Goal: Find specific fact: Find contact information

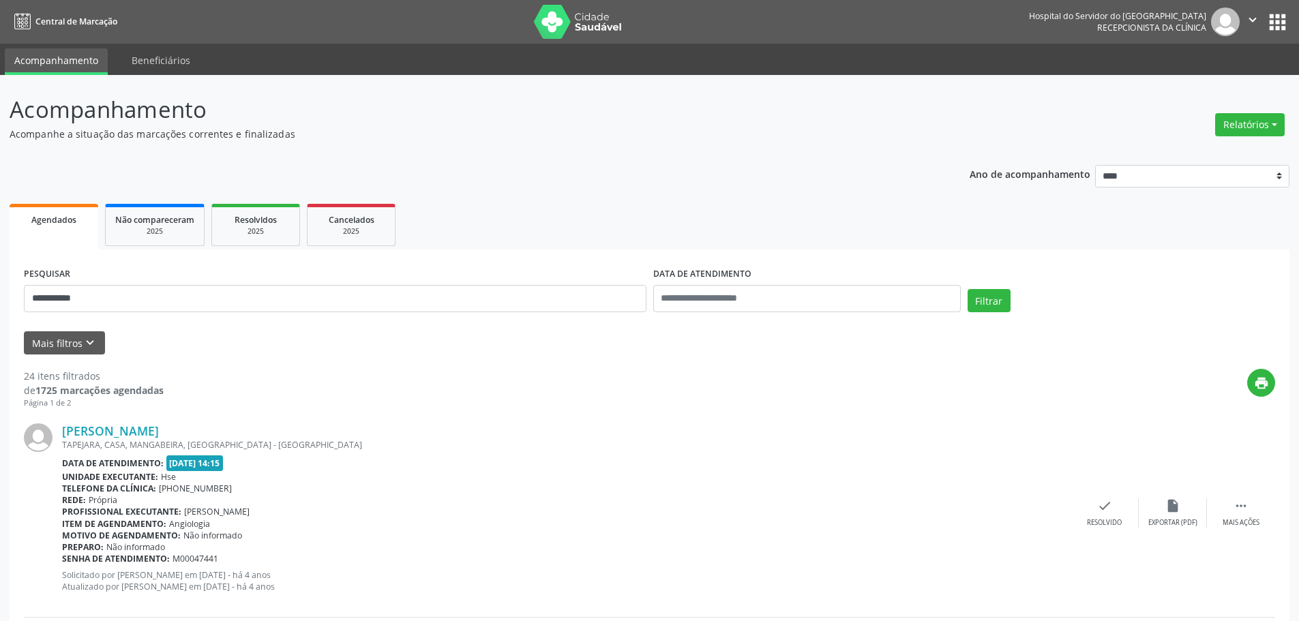
type input "**********"
click at [968, 289] on button "Filtrar" at bounding box center [989, 300] width 43 height 23
click at [159, 434] on link "[PERSON_NAME]" at bounding box center [110, 430] width 97 height 15
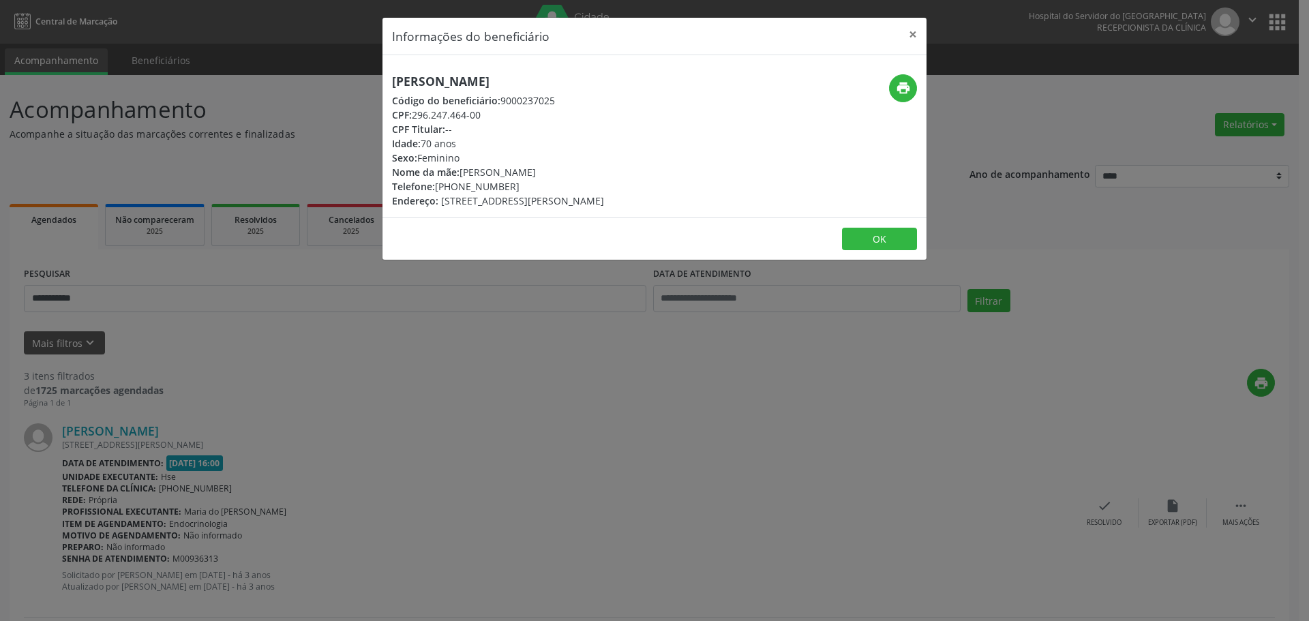
drag, startPoint x: 683, startPoint y: 78, endPoint x: 275, endPoint y: 80, distance: 408.5
click at [275, 80] on div "Informações do beneficiário × [PERSON_NAME] Código do beneficiário: 9000237025 …" at bounding box center [654, 310] width 1309 height 621
copy h5 "[PERSON_NAME]"
drag, startPoint x: 505, startPoint y: 111, endPoint x: 415, endPoint y: 113, distance: 90.0
click at [415, 113] on div "CPF: 296.247.464-00" at bounding box center [498, 115] width 212 height 14
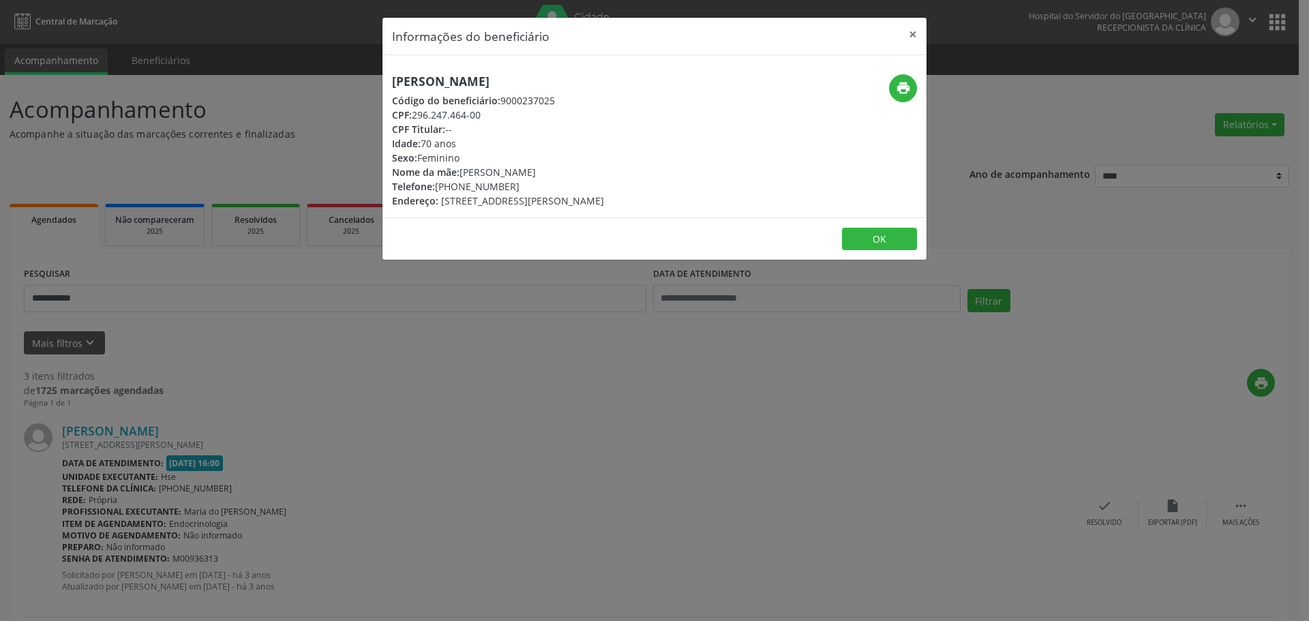
copy div "296.247.464-00"
click at [909, 81] on icon "print" at bounding box center [903, 87] width 15 height 15
drag, startPoint x: 512, startPoint y: 185, endPoint x: 458, endPoint y: 186, distance: 54.6
click at [458, 186] on div "Telefone: [PHONE_NUMBER]" at bounding box center [498, 186] width 212 height 14
copy div "99998-6745"
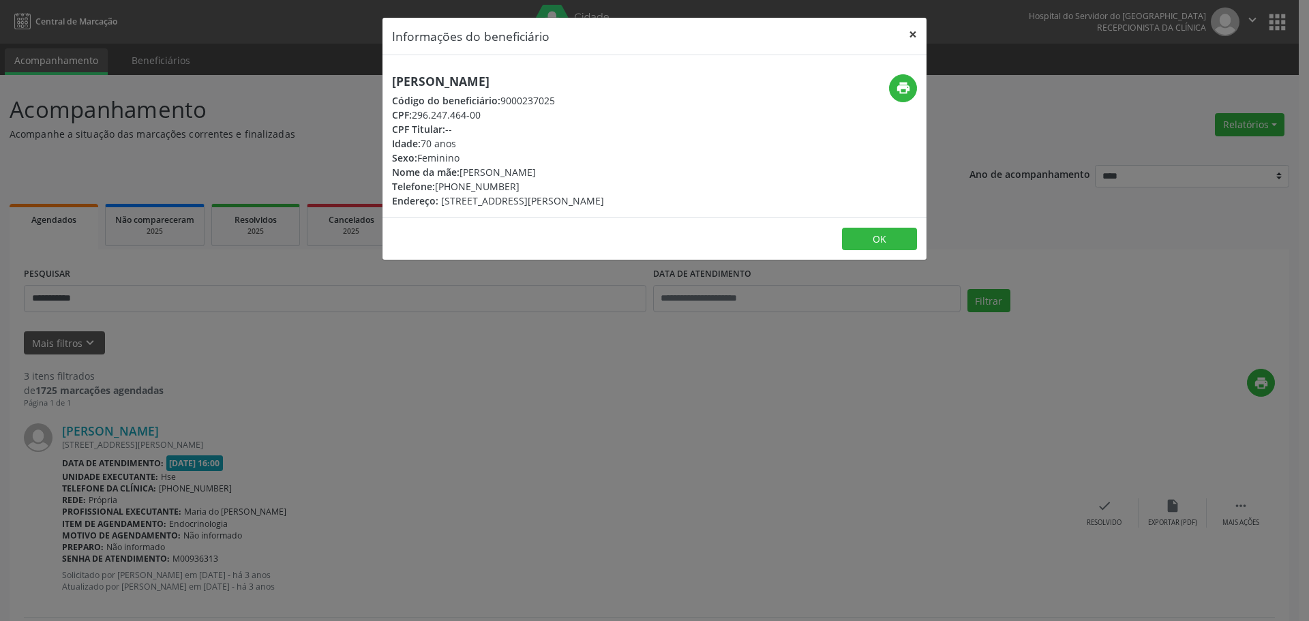
click at [909, 39] on button "×" at bounding box center [913, 34] width 27 height 33
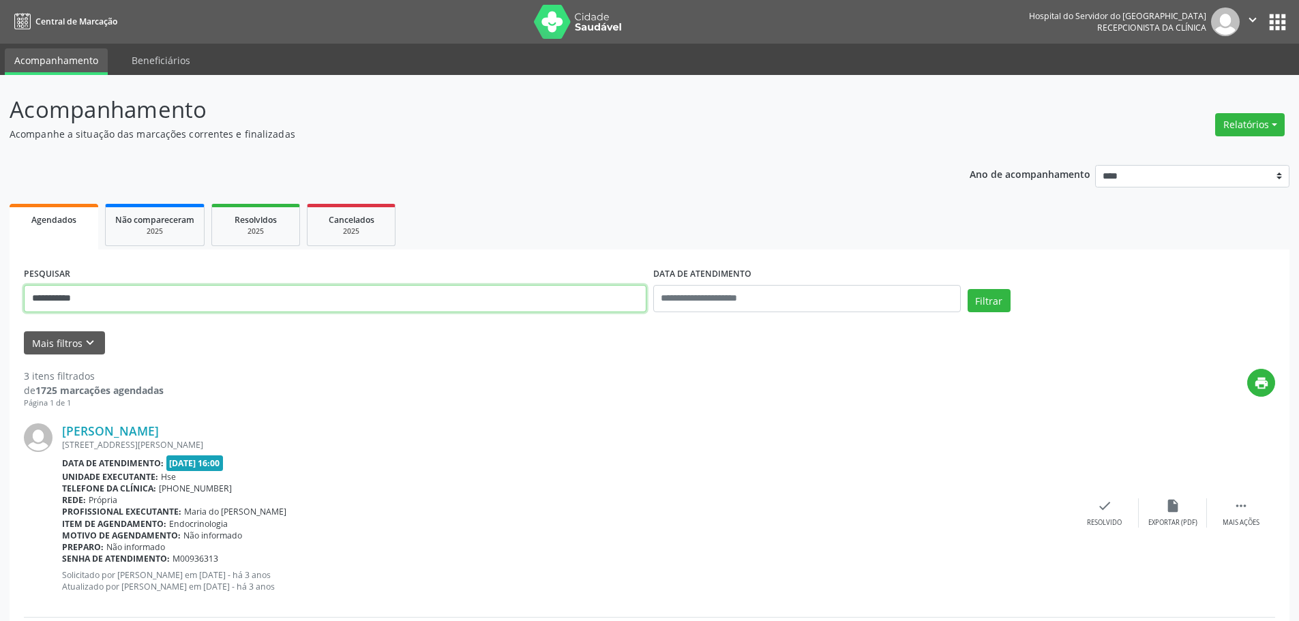
click at [368, 295] on input "**********" at bounding box center [335, 298] width 623 height 27
click at [505, 288] on input "text" at bounding box center [335, 298] width 623 height 27
paste input "**********"
type input "**********"
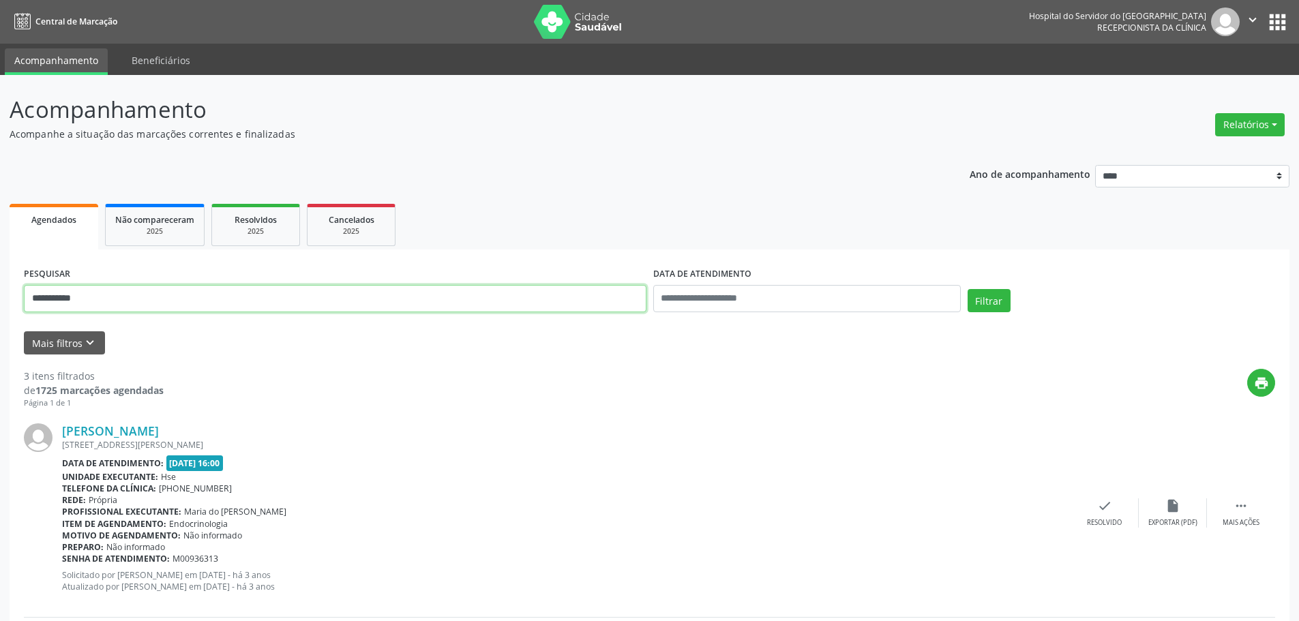
click at [968, 289] on button "Filtrar" at bounding box center [989, 300] width 43 height 23
click at [155, 428] on link "[PERSON_NAME]" at bounding box center [110, 430] width 97 height 15
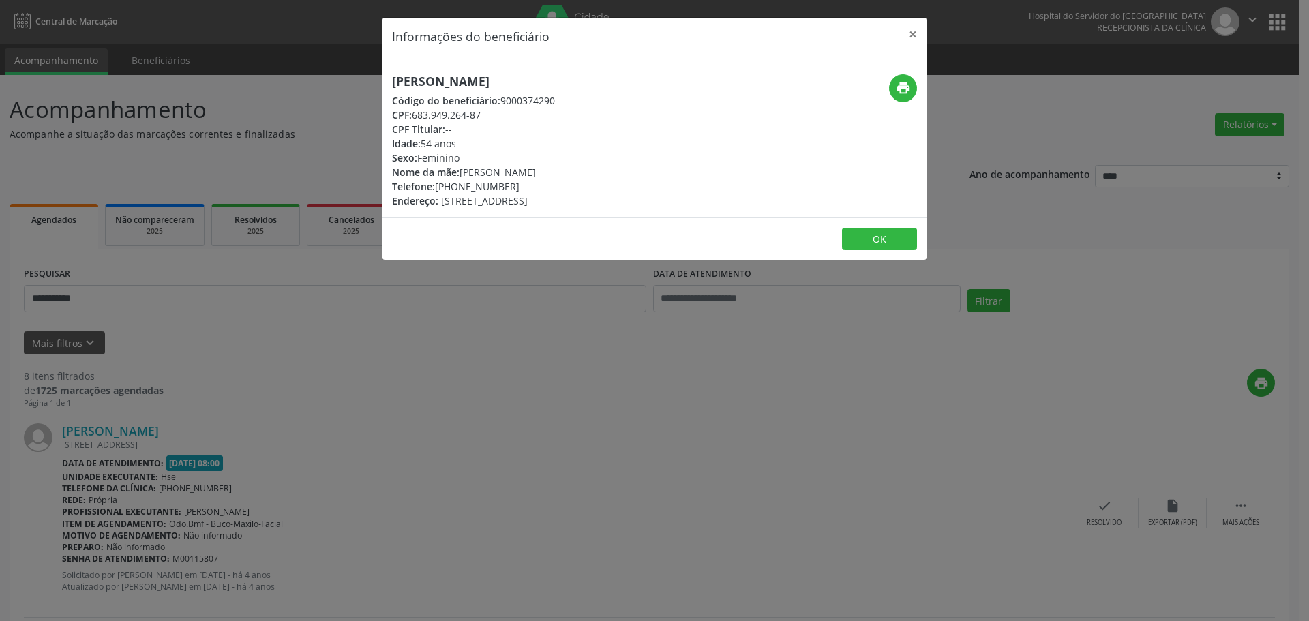
drag, startPoint x: 546, startPoint y: 80, endPoint x: 375, endPoint y: 74, distance: 170.6
click at [375, 74] on div "Informações do beneficiário × [PERSON_NAME] Código do beneficiário: 9000374290 …" at bounding box center [654, 310] width 1309 height 621
copy h5 "[PERSON_NAME]"
drag, startPoint x: 537, startPoint y: 186, endPoint x: 458, endPoint y: 181, distance: 79.9
click at [458, 181] on div "Telefone: [PHONE_NUMBER]" at bounding box center [473, 186] width 163 height 14
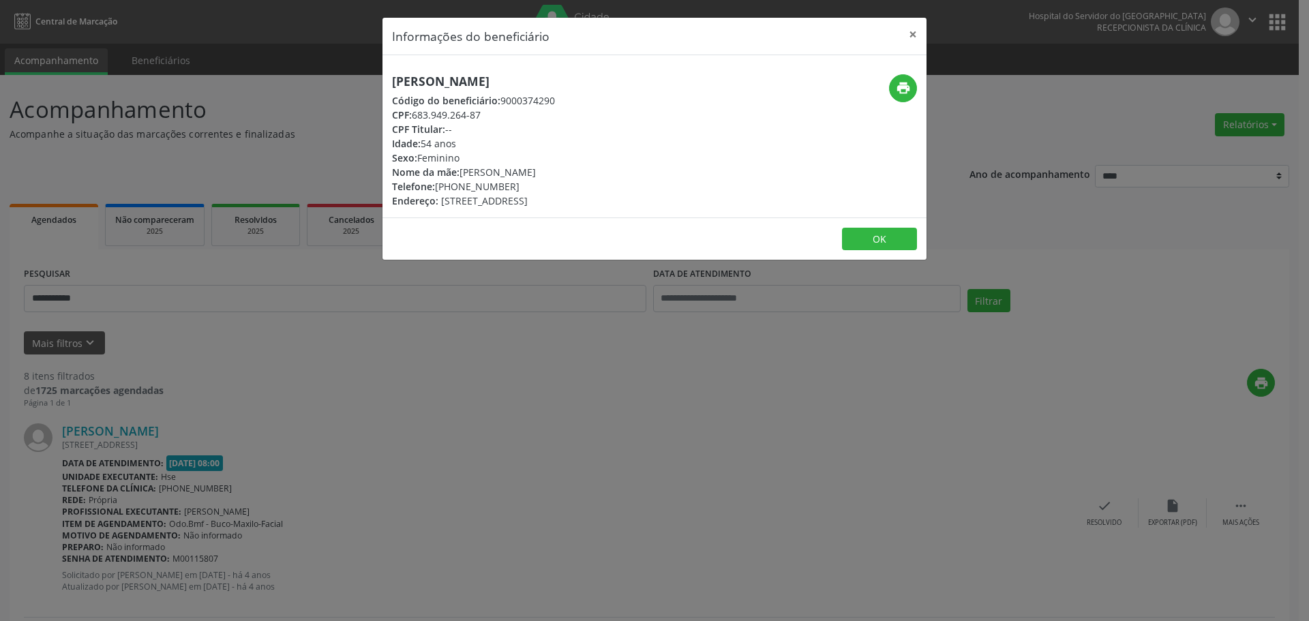
copy div "99164-7595"
click at [896, 88] on icon "print" at bounding box center [903, 87] width 15 height 15
click at [917, 40] on button "×" at bounding box center [913, 34] width 27 height 33
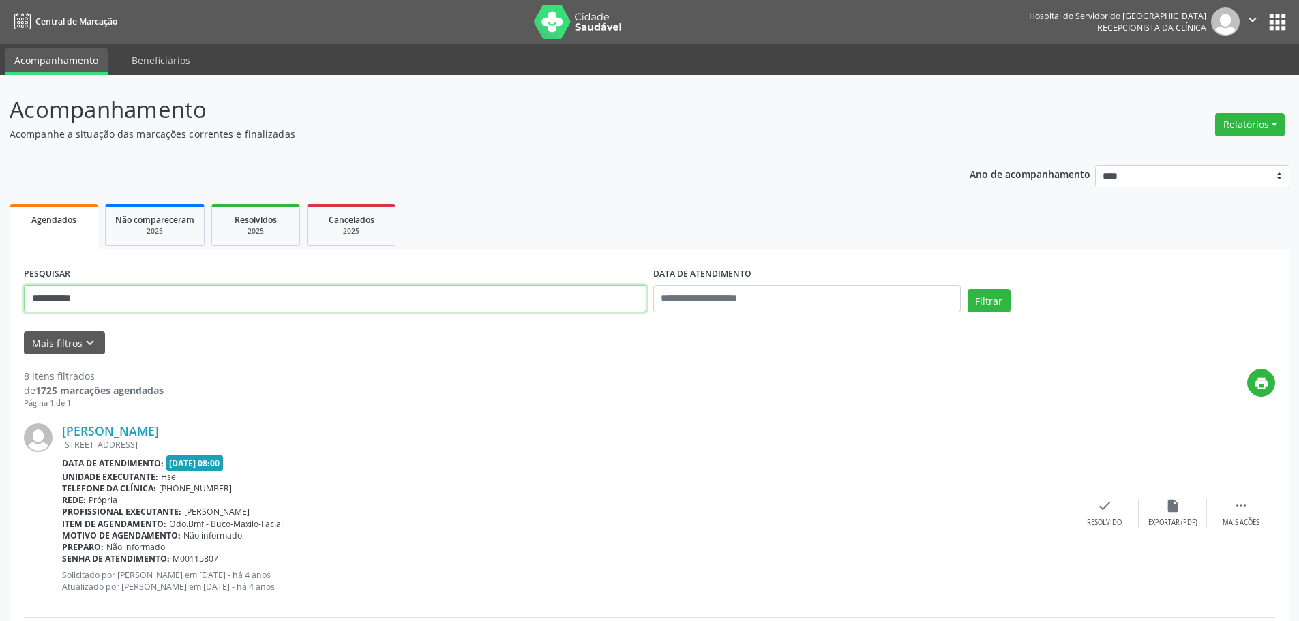
click at [292, 290] on input "**********" at bounding box center [335, 298] width 623 height 27
type input "**********"
click at [968, 289] on button "Filtrar" at bounding box center [989, 300] width 43 height 23
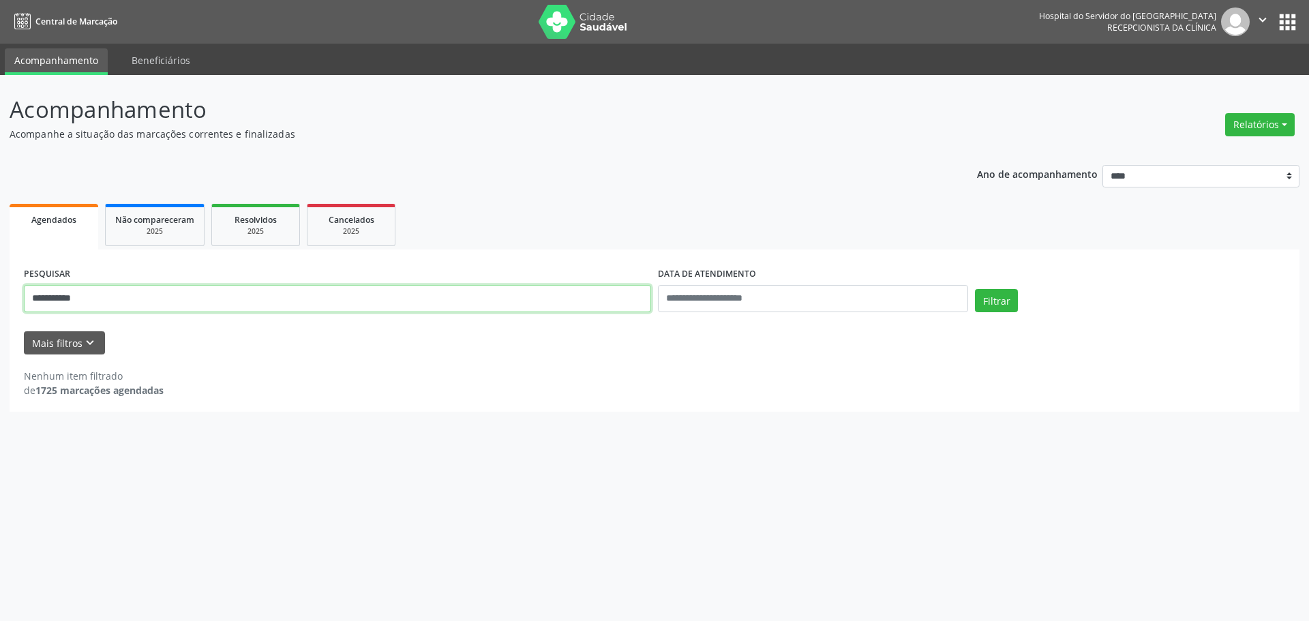
click at [267, 292] on input "**********" at bounding box center [337, 298] width 627 height 27
click at [975, 289] on button "Filtrar" at bounding box center [996, 300] width 43 height 23
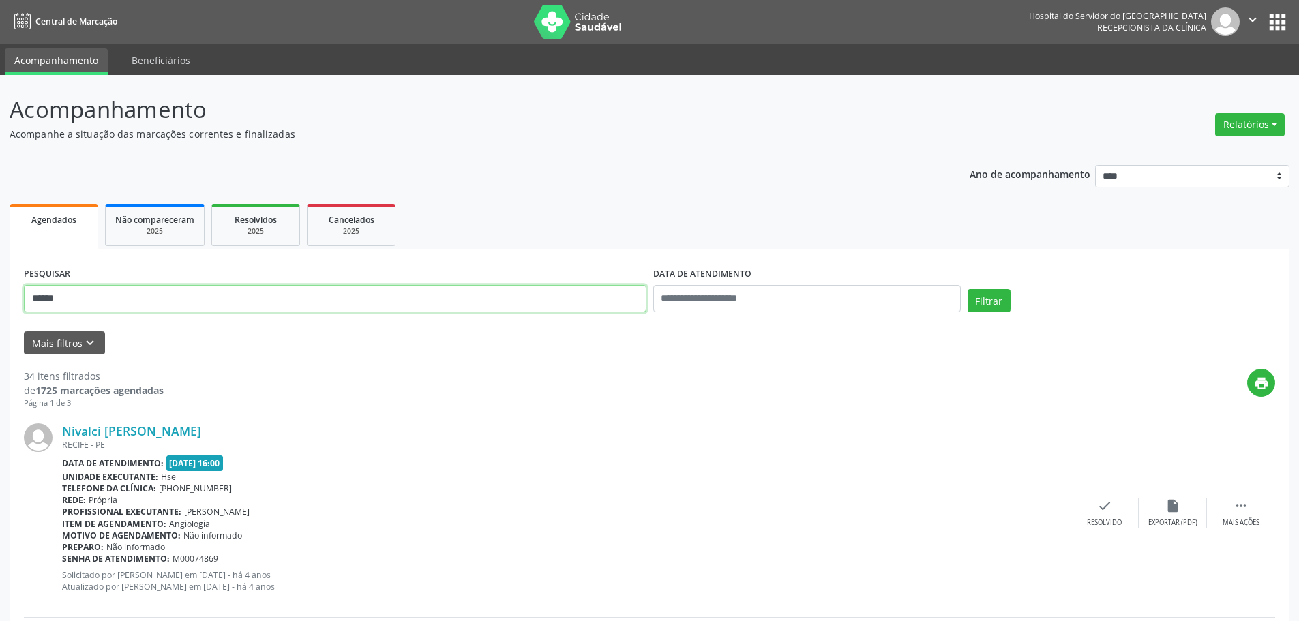
click at [184, 300] on input "*****" at bounding box center [335, 298] width 623 height 27
click at [968, 289] on button "Filtrar" at bounding box center [989, 300] width 43 height 23
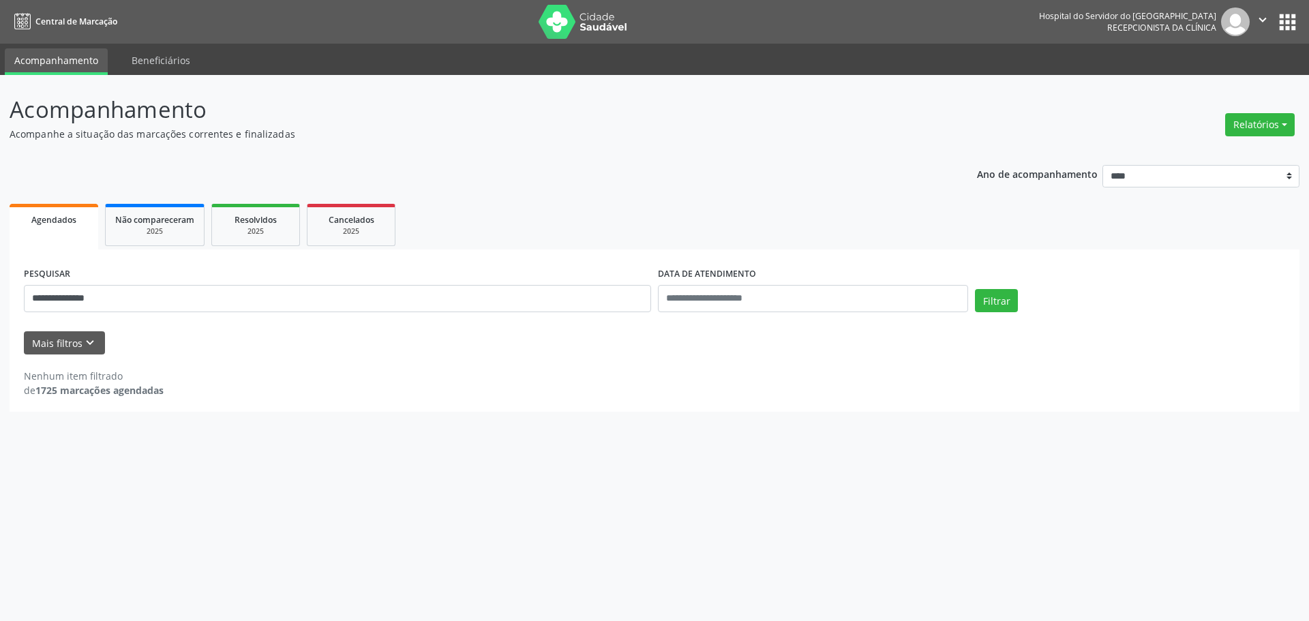
drag, startPoint x: 323, startPoint y: 261, endPoint x: 308, endPoint y: 288, distance: 31.1
click at [323, 261] on div "**********" at bounding box center [655, 331] width 1290 height 162
click at [309, 297] on input "**********" at bounding box center [337, 298] width 627 height 27
click at [311, 297] on input "**********" at bounding box center [337, 298] width 627 height 27
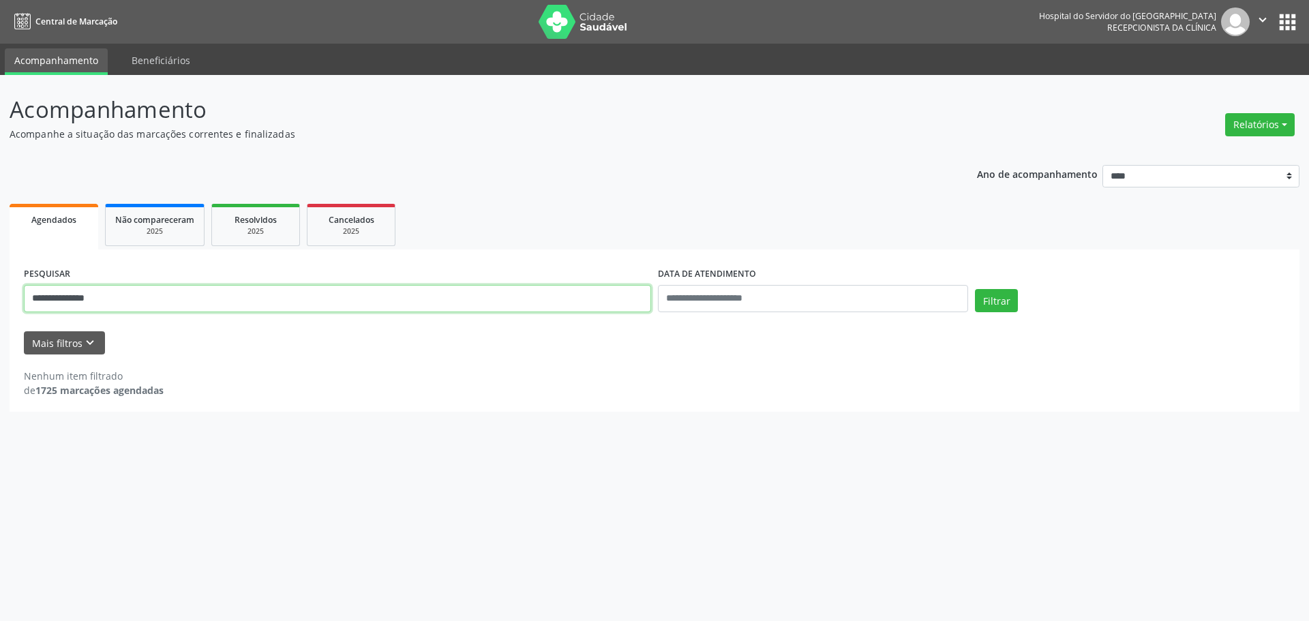
click at [311, 297] on input "**********" at bounding box center [337, 298] width 627 height 27
paste input "text"
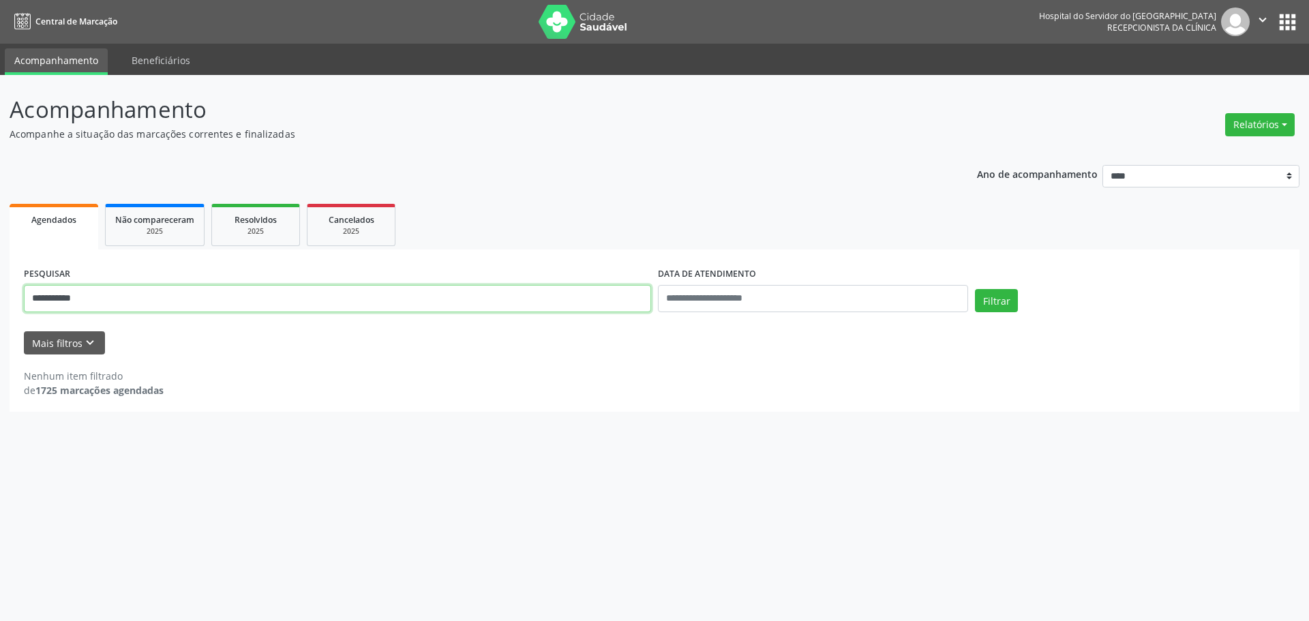
type input "**********"
click at [975, 289] on button "Filtrar" at bounding box center [996, 300] width 43 height 23
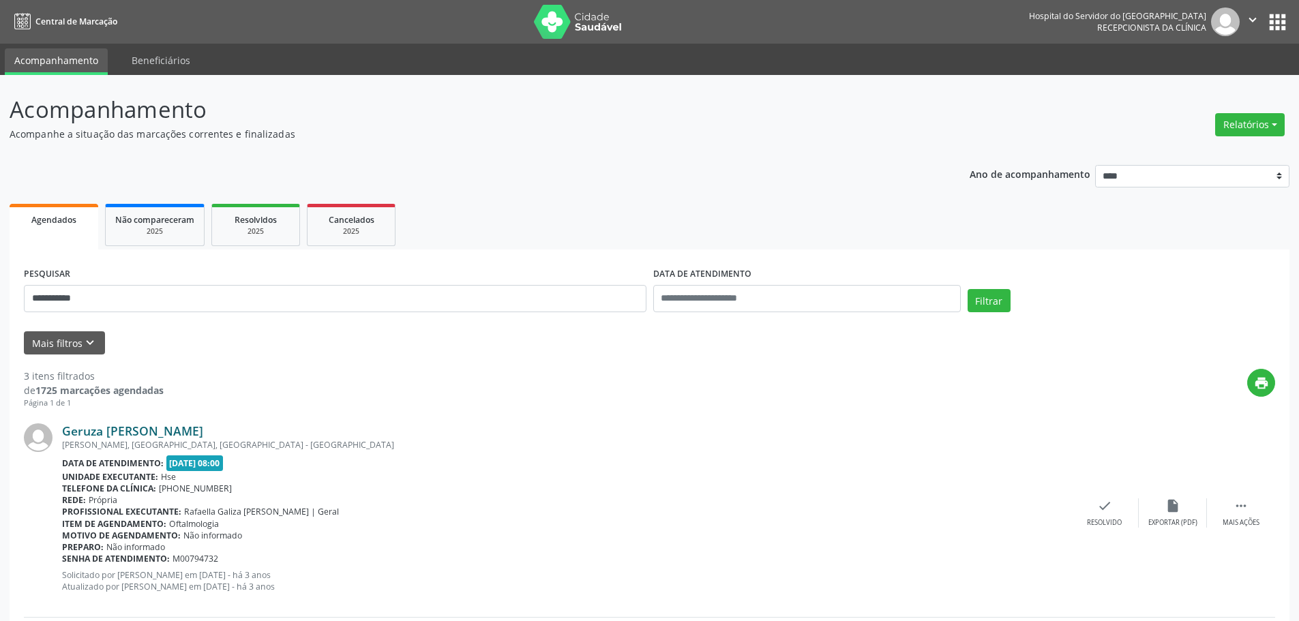
click at [183, 430] on link "Geruza [PERSON_NAME]" at bounding box center [132, 430] width 141 height 15
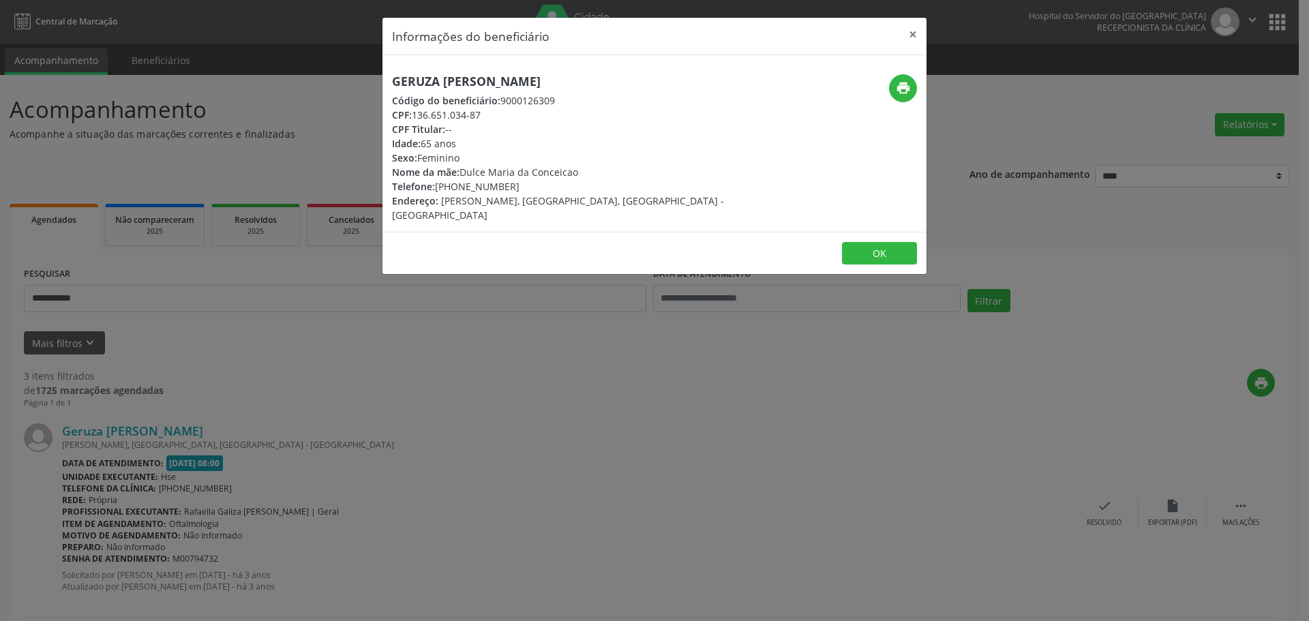
drag, startPoint x: 622, startPoint y: 74, endPoint x: 371, endPoint y: 70, distance: 251.0
click at [371, 70] on div "Informações do beneficiário × Geruza [PERSON_NAME] Código do beneficiário: 9000…" at bounding box center [654, 310] width 1309 height 621
copy h5 "Geruza [PERSON_NAME]"
click at [917, 30] on button "×" at bounding box center [913, 34] width 27 height 33
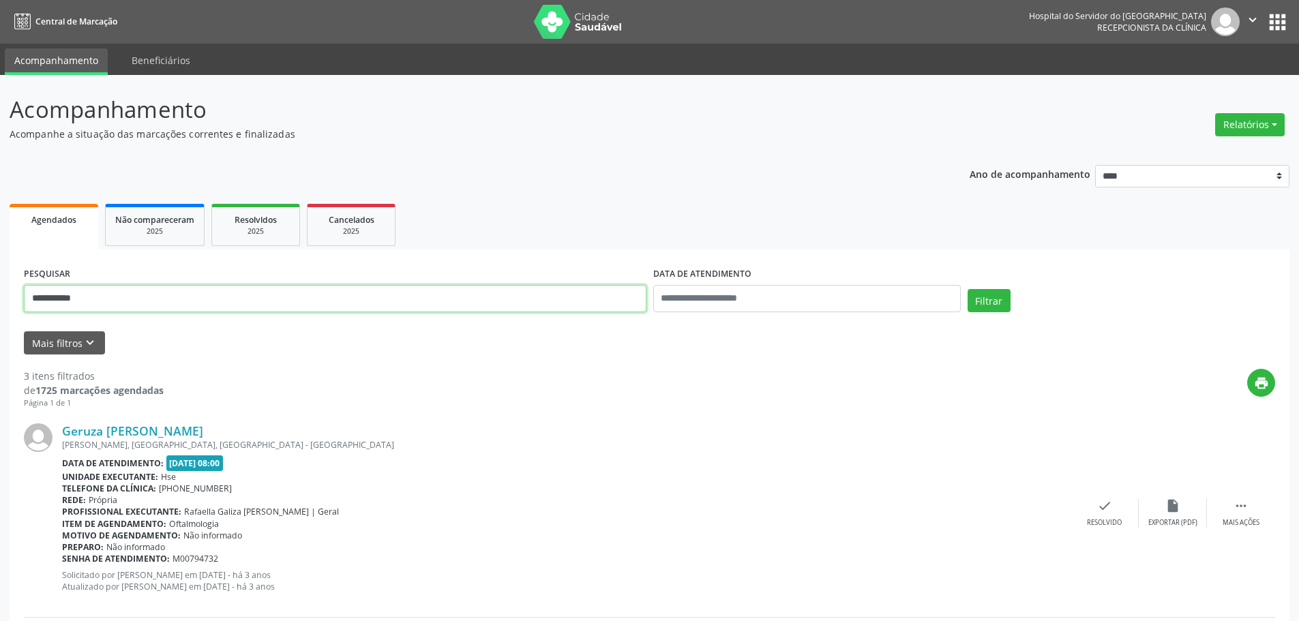
drag, startPoint x: 322, startPoint y: 301, endPoint x: 4, endPoint y: 306, distance: 317.8
click at [7, 306] on div "**********" at bounding box center [649, 566] width 1299 height 982
type input "**********"
click at [968, 289] on button "Filtrar" at bounding box center [989, 300] width 43 height 23
click at [159, 426] on link "[PERSON_NAME]" at bounding box center [110, 430] width 97 height 15
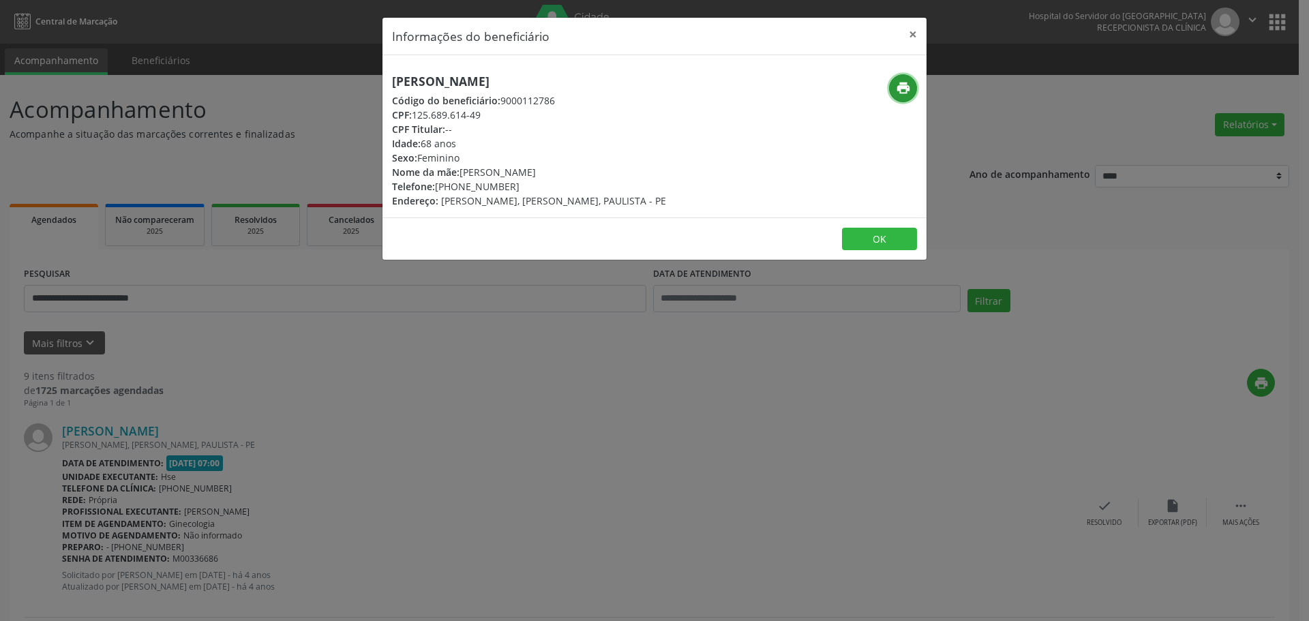
click at [894, 92] on button "print" at bounding box center [903, 88] width 28 height 28
drag, startPoint x: 456, startPoint y: 188, endPoint x: 522, endPoint y: 188, distance: 66.8
click at [522, 188] on div "Telefone: [PHONE_NUMBER]" at bounding box center [529, 186] width 274 height 14
copy div "99806-4318"
click at [910, 35] on button "×" at bounding box center [913, 34] width 27 height 33
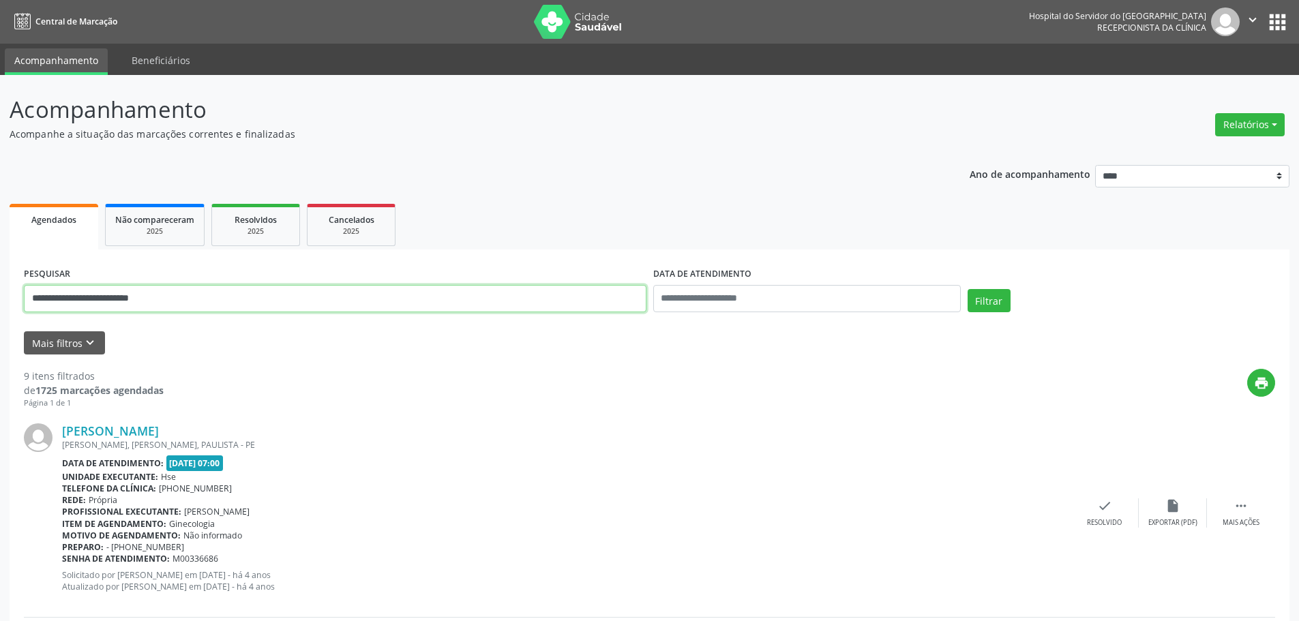
drag, startPoint x: 391, startPoint y: 293, endPoint x: 1, endPoint y: 315, distance: 391.4
type input "**********"
click at [968, 289] on button "Filtrar" at bounding box center [989, 300] width 43 height 23
click at [132, 424] on link "[PERSON_NAME]" at bounding box center [110, 430] width 97 height 15
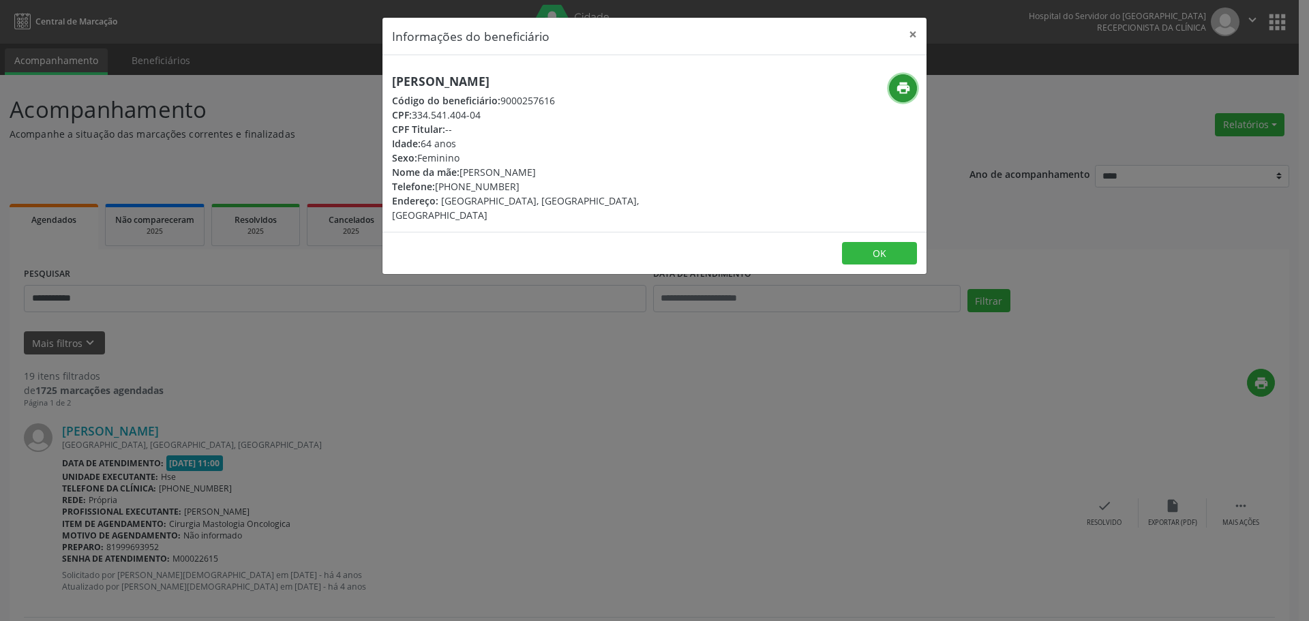
drag, startPoint x: 906, startPoint y: 83, endPoint x: 892, endPoint y: 135, distance: 54.3
click at [900, 113] on div "print" at bounding box center [835, 148] width 181 height 148
click at [899, 91] on icon "print" at bounding box center [903, 87] width 15 height 15
drag, startPoint x: 454, startPoint y: 190, endPoint x: 514, endPoint y: 190, distance: 59.3
click at [514, 190] on div "Telefone: [PHONE_NUMBER]" at bounding box center [564, 186] width 344 height 14
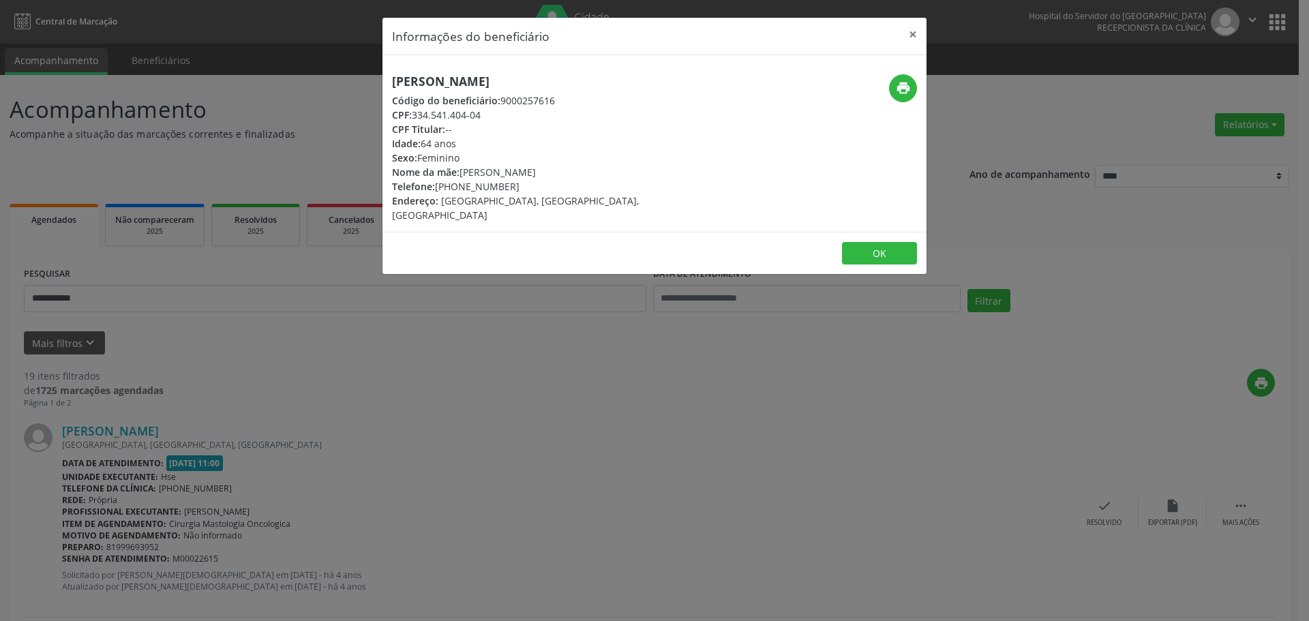
copy div "98666-6447"
click at [904, 30] on button "×" at bounding box center [913, 34] width 27 height 33
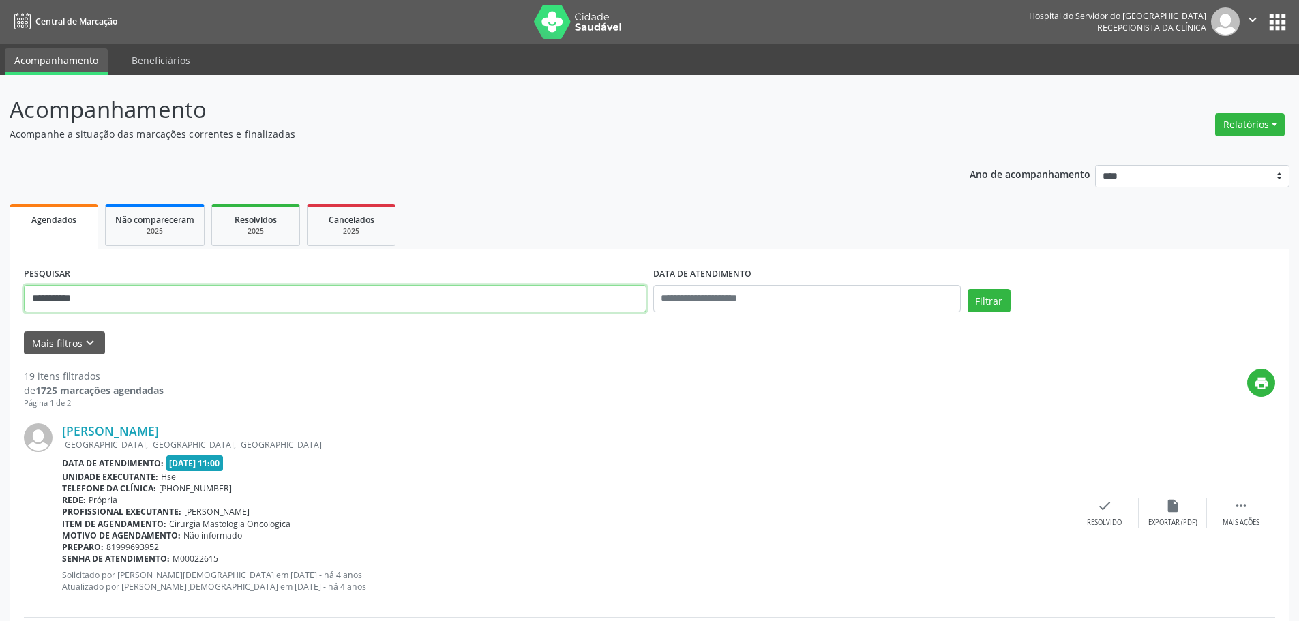
drag, startPoint x: 310, startPoint y: 292, endPoint x: 0, endPoint y: 321, distance: 310.9
type input "*"
type input "**********"
click at [968, 289] on button "Filtrar" at bounding box center [989, 300] width 43 height 23
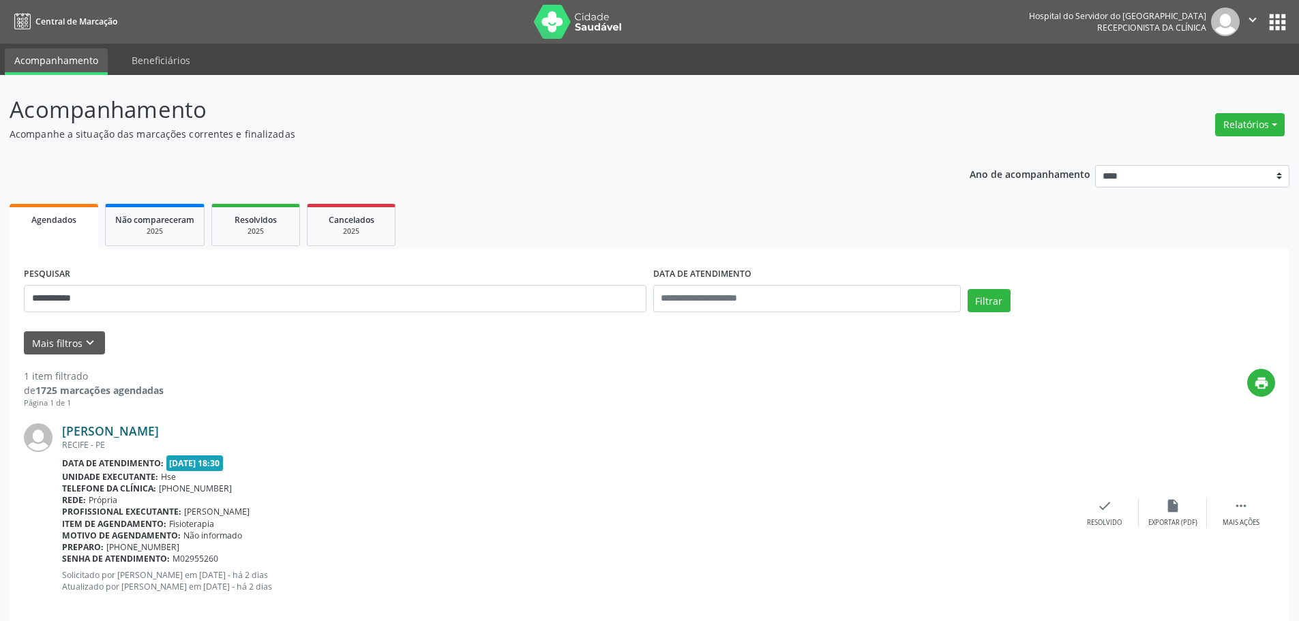
click at [159, 435] on link "[PERSON_NAME]" at bounding box center [110, 430] width 97 height 15
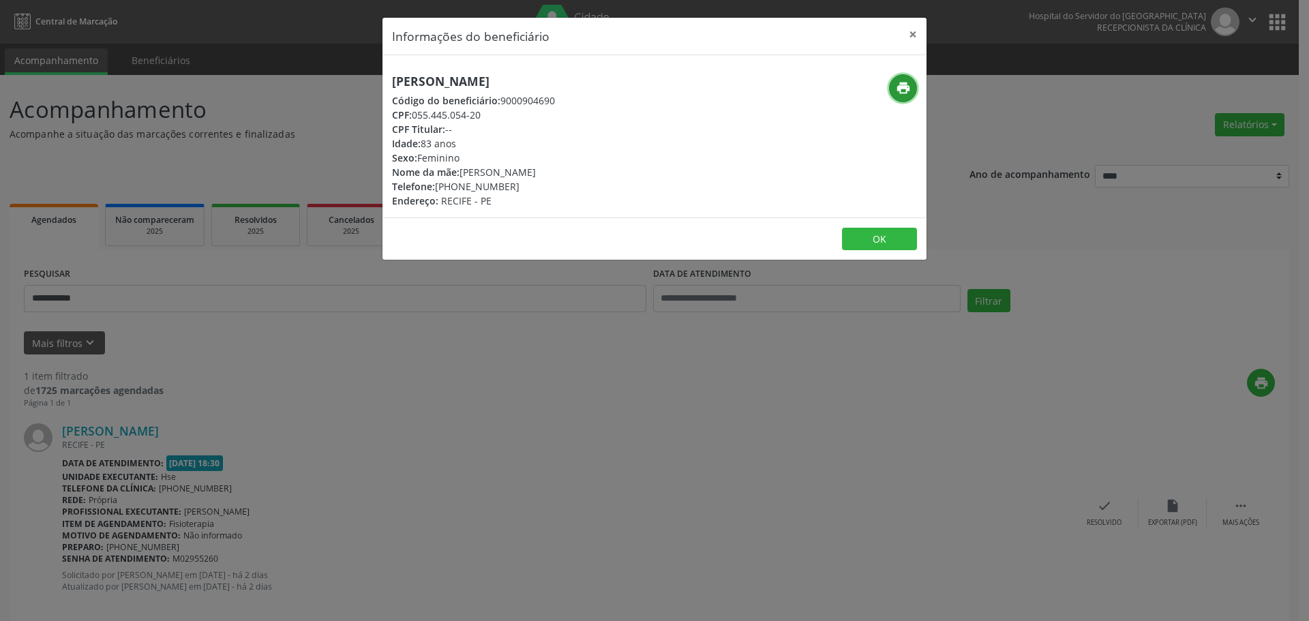
click at [905, 93] on icon "print" at bounding box center [903, 87] width 15 height 15
drag, startPoint x: 456, startPoint y: 190, endPoint x: 518, endPoint y: 189, distance: 62.1
click at [518, 189] on div "Telefone: [PHONE_NUMBER]" at bounding box center [473, 186] width 163 height 14
copy div "98839-8307"
click at [905, 34] on button "×" at bounding box center [913, 34] width 27 height 33
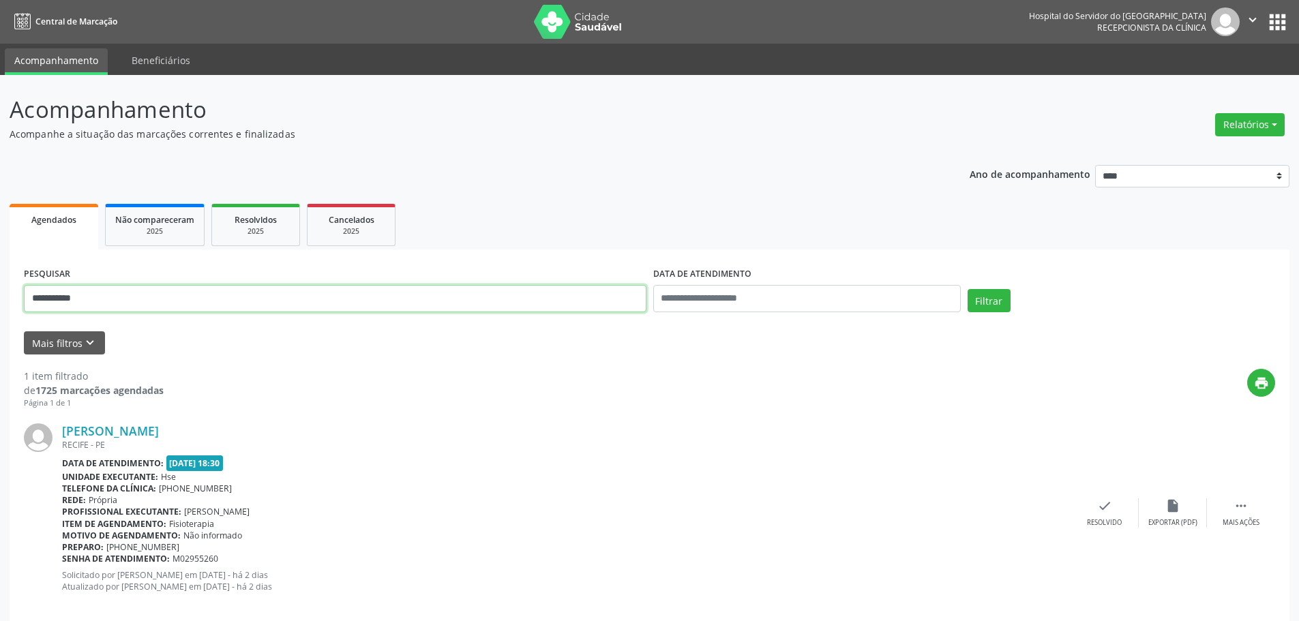
drag, startPoint x: 289, startPoint y: 294, endPoint x: 0, endPoint y: 294, distance: 289.2
click at [0, 294] on div "**********" at bounding box center [649, 358] width 1299 height 566
click at [397, 297] on input "text" at bounding box center [335, 298] width 623 height 27
type input "**********"
click at [968, 289] on button "Filtrar" at bounding box center [989, 300] width 43 height 23
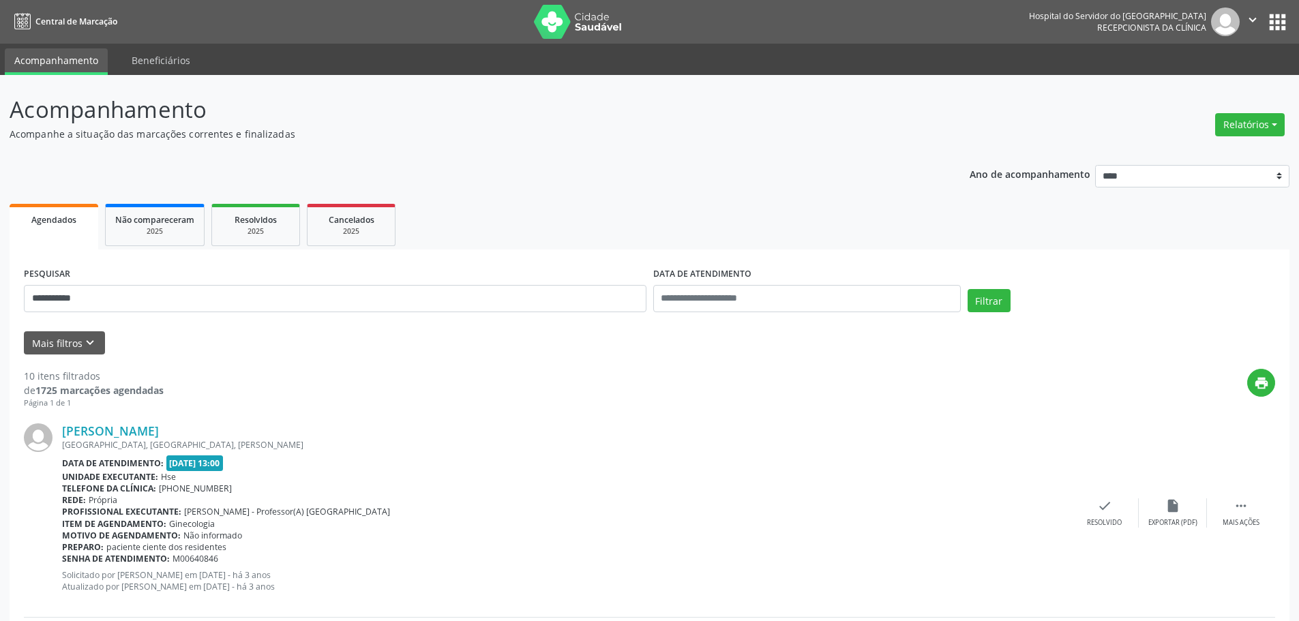
click at [230, 423] on div "[PERSON_NAME] [GEOGRAPHIC_DATA], [GEOGRAPHIC_DATA], [PERSON_NAME] Data de atend…" at bounding box center [649, 513] width 1251 height 208
click at [159, 426] on link "[PERSON_NAME]" at bounding box center [110, 430] width 97 height 15
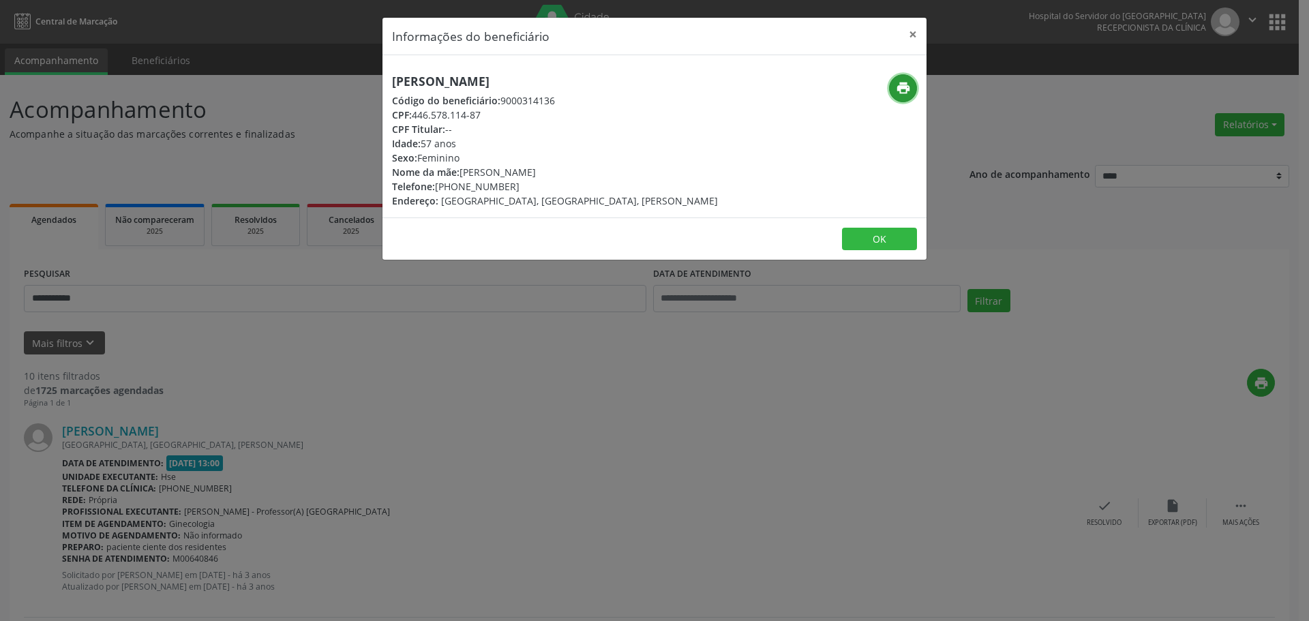
click at [895, 87] on button "print" at bounding box center [903, 88] width 28 height 28
click at [908, 34] on button "×" at bounding box center [913, 34] width 27 height 33
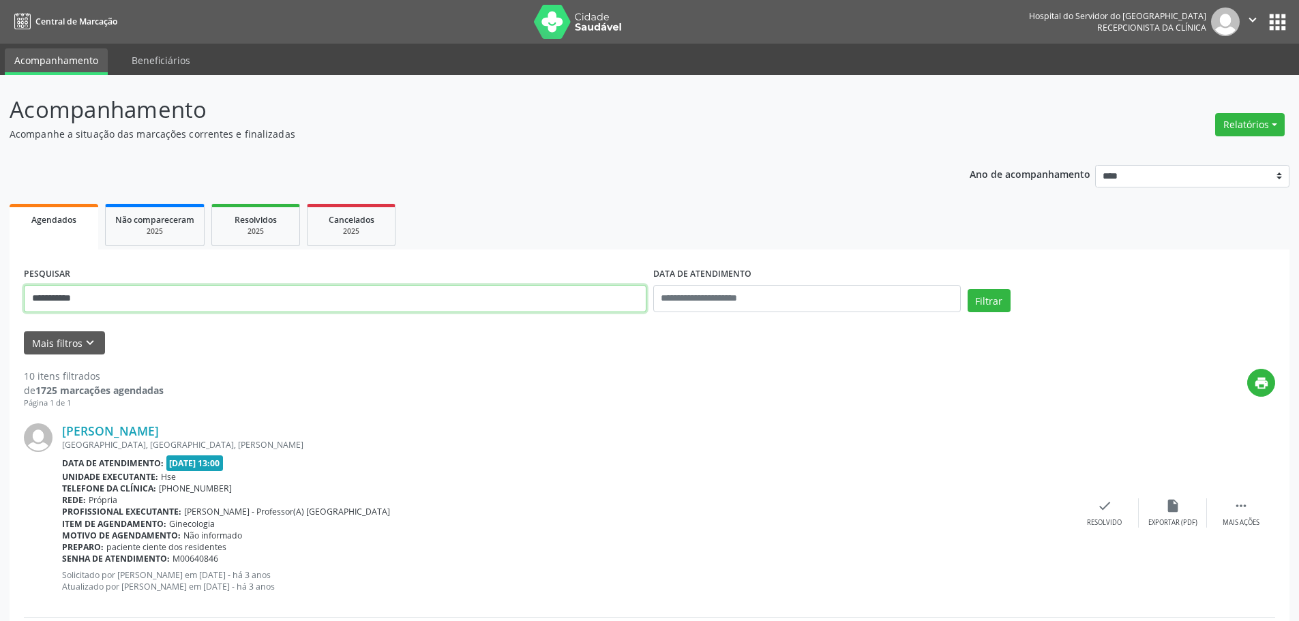
drag, startPoint x: 348, startPoint y: 299, endPoint x: 0, endPoint y: 291, distance: 347.9
type input "**********"
click at [968, 289] on button "Filtrar" at bounding box center [989, 300] width 43 height 23
click at [172, 432] on link "Jandicleide [PERSON_NAME]" at bounding box center [143, 430] width 163 height 15
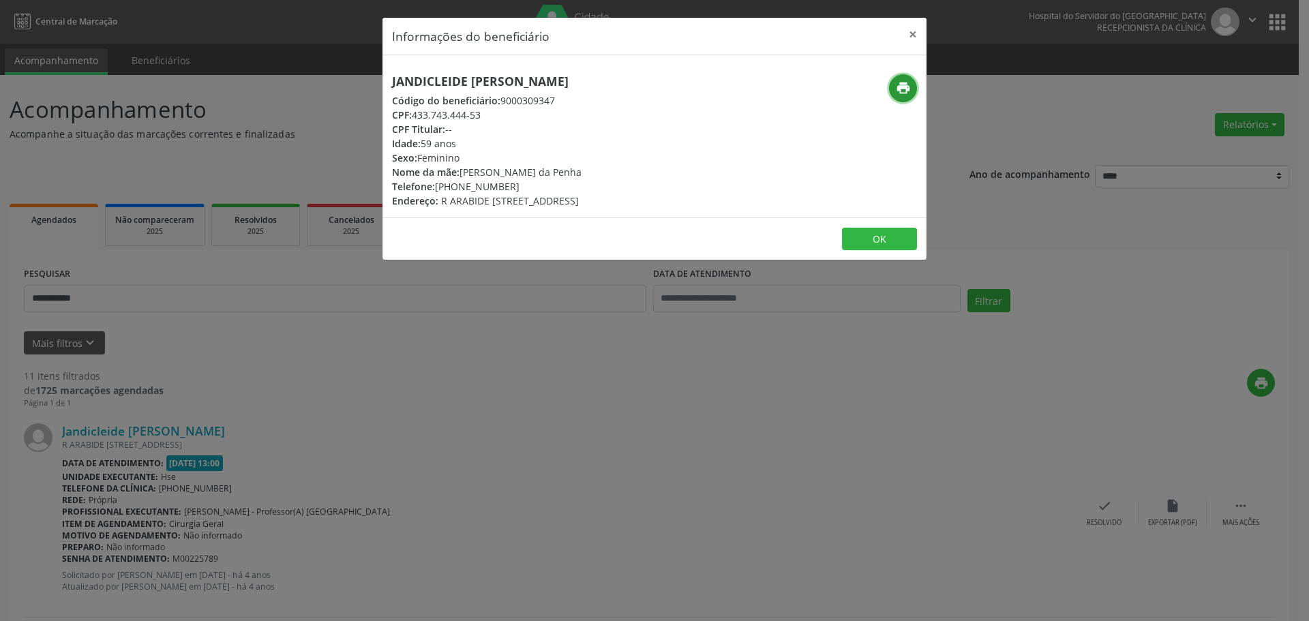
click at [898, 89] on icon "print" at bounding box center [903, 87] width 15 height 15
drag, startPoint x: 456, startPoint y: 186, endPoint x: 525, endPoint y: 186, distance: 69.6
click at [525, 186] on div "Telefone: [PHONE_NUMBER]" at bounding box center [487, 186] width 190 height 14
copy div "98875-6388"
click at [910, 32] on button "×" at bounding box center [913, 34] width 27 height 33
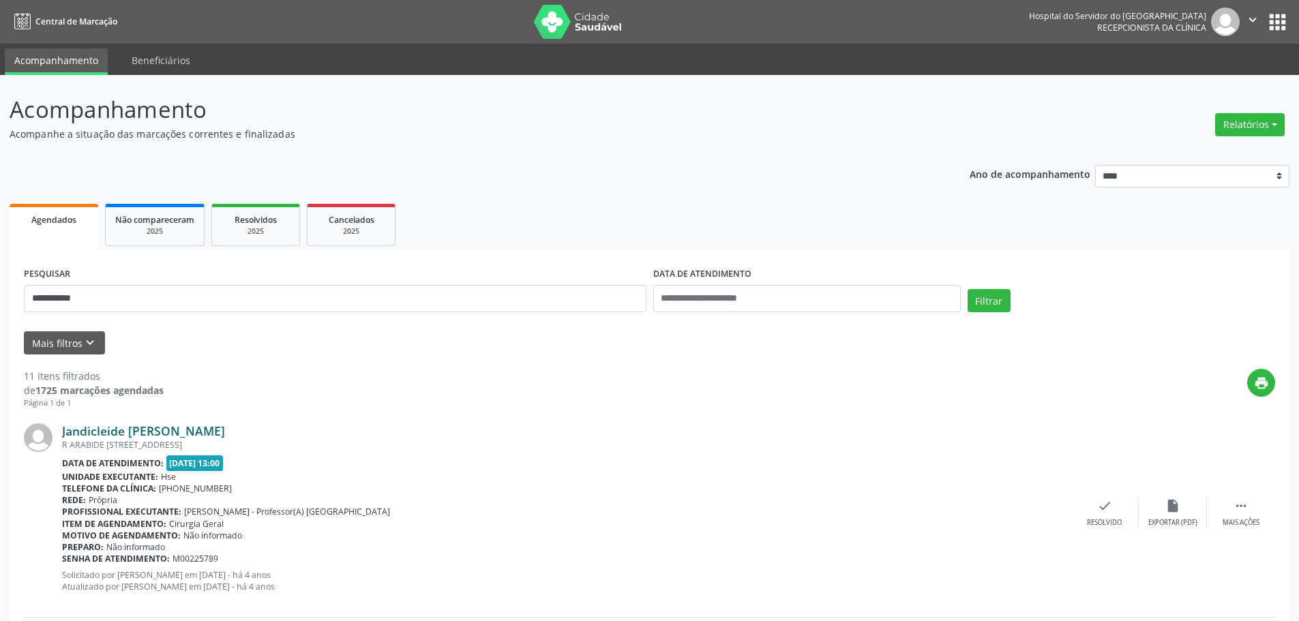
click at [162, 433] on link "Jandicleide [PERSON_NAME]" at bounding box center [143, 430] width 163 height 15
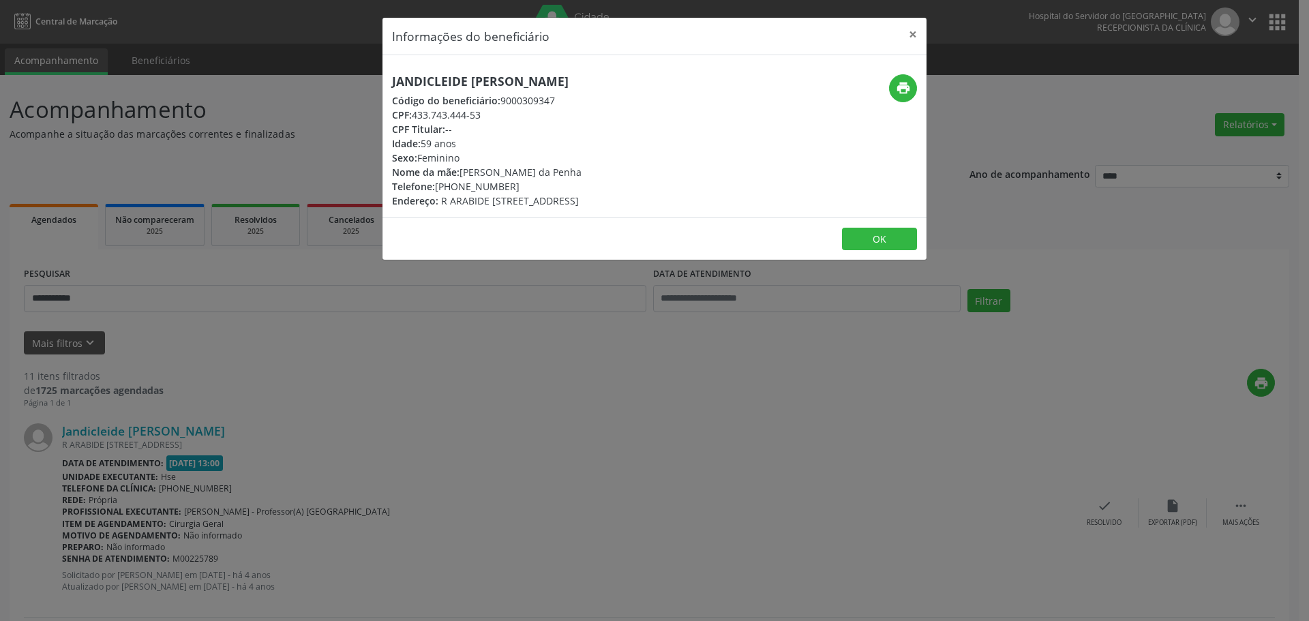
drag, startPoint x: 516, startPoint y: 78, endPoint x: 384, endPoint y: 77, distance: 132.3
click at [384, 77] on div "Jandicleide [PERSON_NAME] Código do beneficiário: 9000309347 CPF: 433.743.444-5…" at bounding box center [564, 141] width 363 height 134
click at [910, 40] on button "×" at bounding box center [913, 34] width 27 height 33
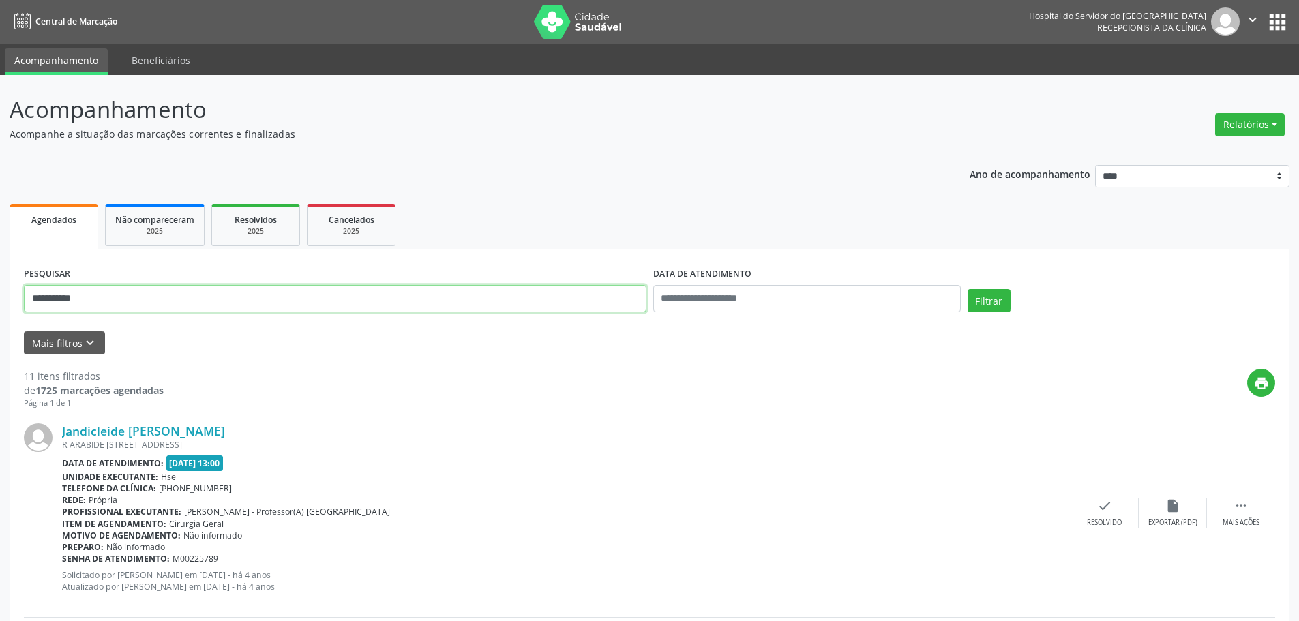
drag, startPoint x: 404, startPoint y: 310, endPoint x: 0, endPoint y: 307, distance: 403.7
type input "**********"
click at [968, 289] on button "Filtrar" at bounding box center [989, 300] width 43 height 23
click at [164, 422] on div "[PERSON_NAME] [STREET_ADDRESS][PERSON_NAME] 6B, [GEOGRAPHIC_DATA], [GEOGRAPHIC_…" at bounding box center [649, 513] width 1251 height 208
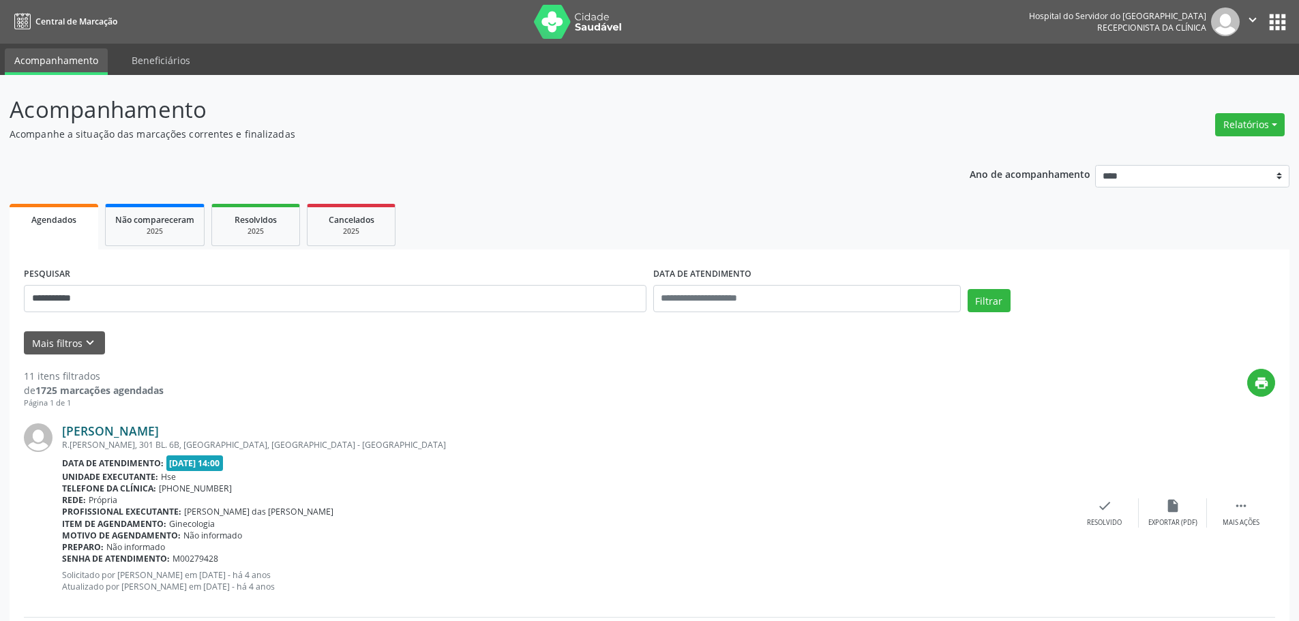
click at [157, 433] on link "[PERSON_NAME]" at bounding box center [110, 430] width 97 height 15
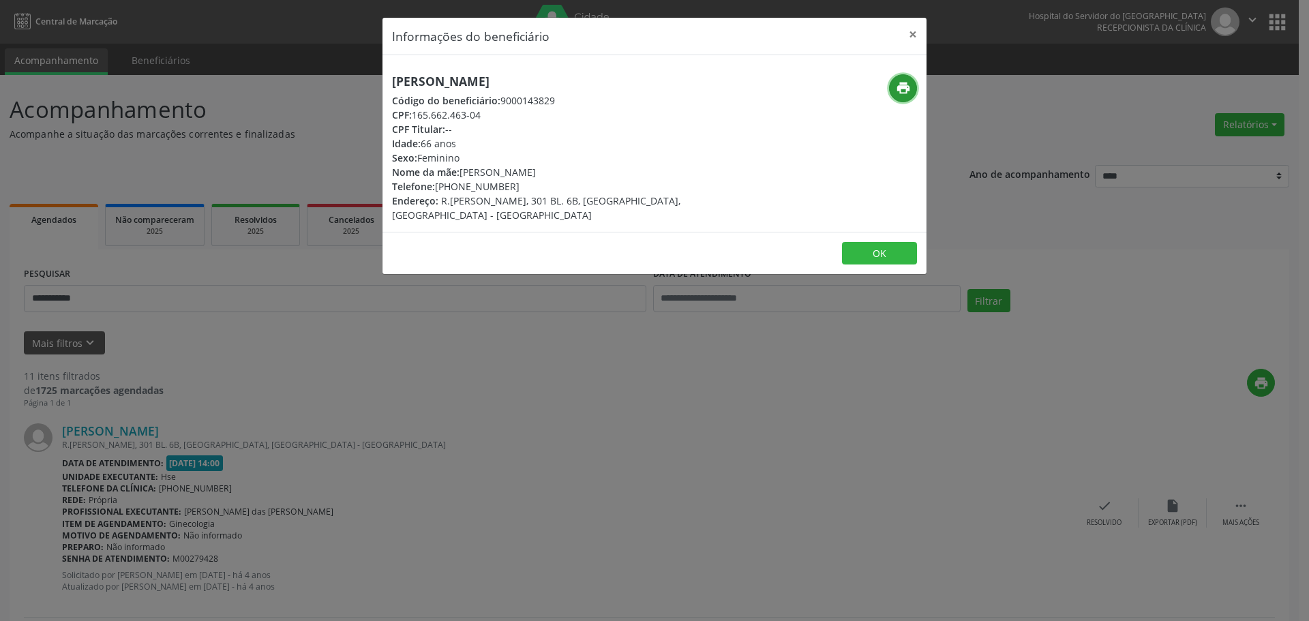
click at [896, 92] on icon "print" at bounding box center [903, 87] width 15 height 15
